Goal: Task Accomplishment & Management: Manage account settings

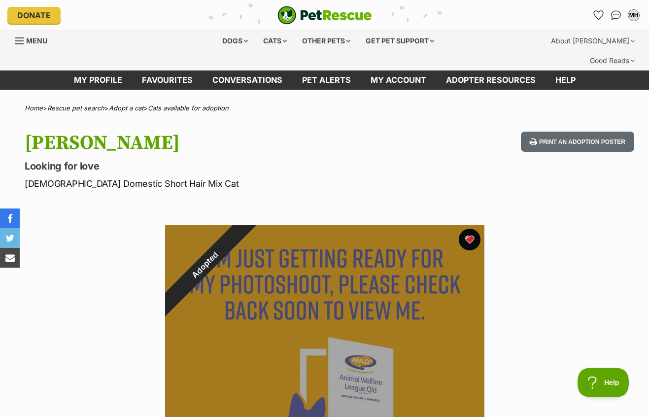
drag, startPoint x: 475, startPoint y: 220, endPoint x: 423, endPoint y: 222, distance: 51.8
click at [474, 229] on button "favourite" at bounding box center [470, 240] width 22 height 22
